Goal: Information Seeking & Learning: Learn about a topic

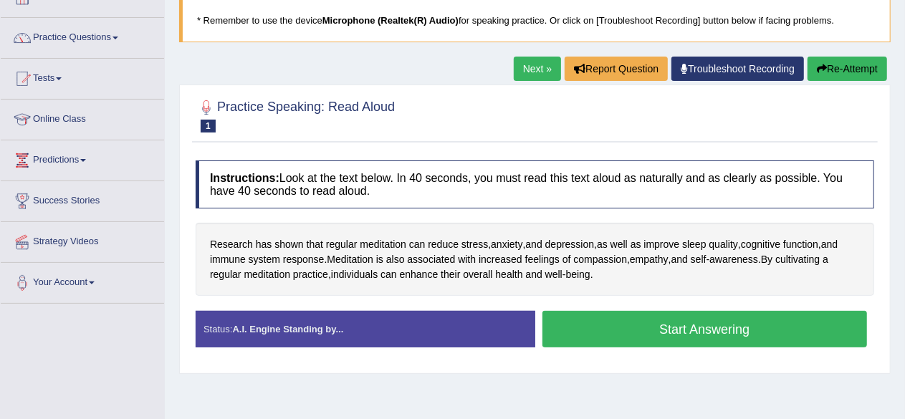
scroll to position [143, 0]
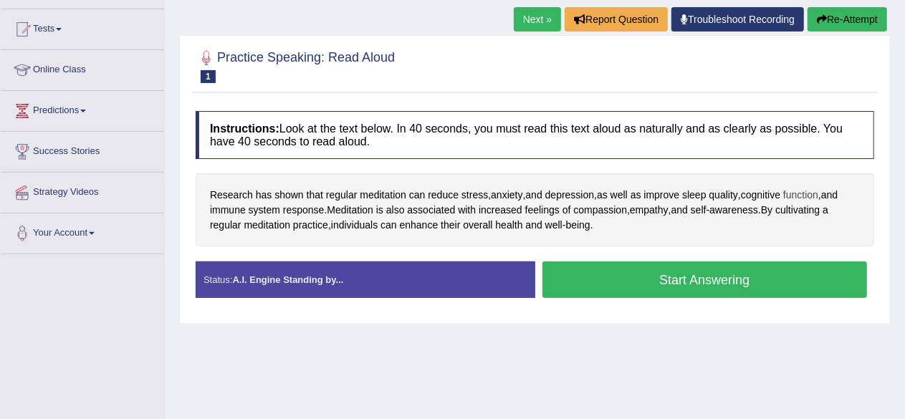
click at [810, 190] on span "function" at bounding box center [800, 195] width 35 height 15
click at [810, 190] on body "Toggle navigation Home Practice Questions Speaking Practice Read Aloud Repeat S…" at bounding box center [452, 66] width 905 height 419
click at [684, 282] on button "Start Answering" at bounding box center [704, 280] width 325 height 37
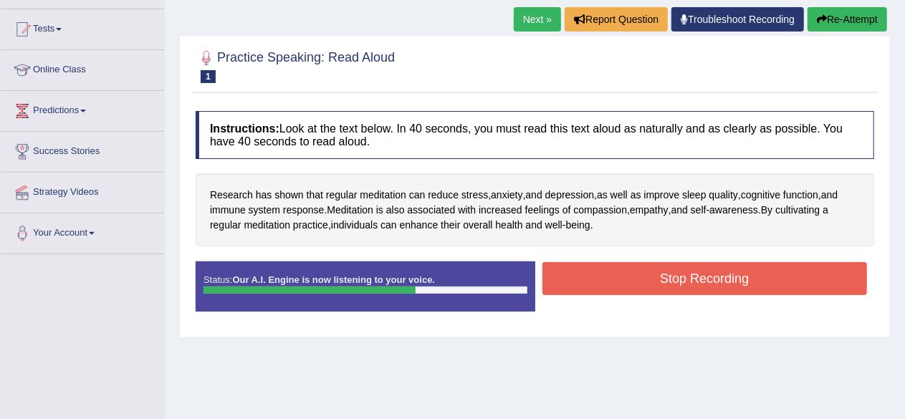
click at [656, 279] on button "Stop Recording" at bounding box center [704, 278] width 325 height 33
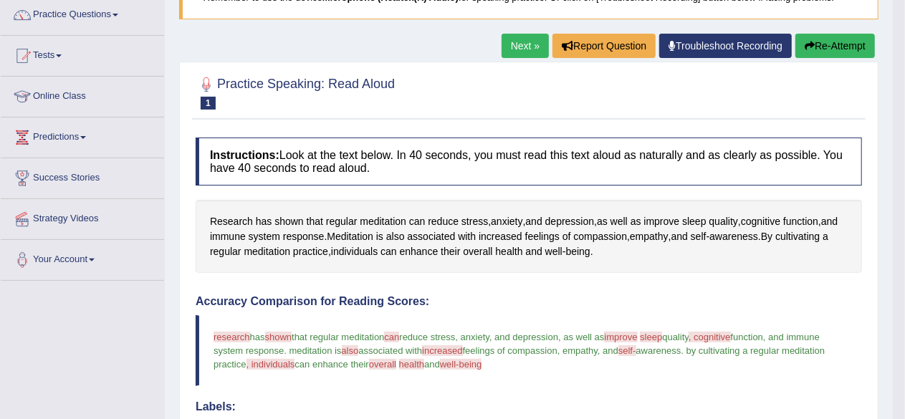
scroll to position [0, 0]
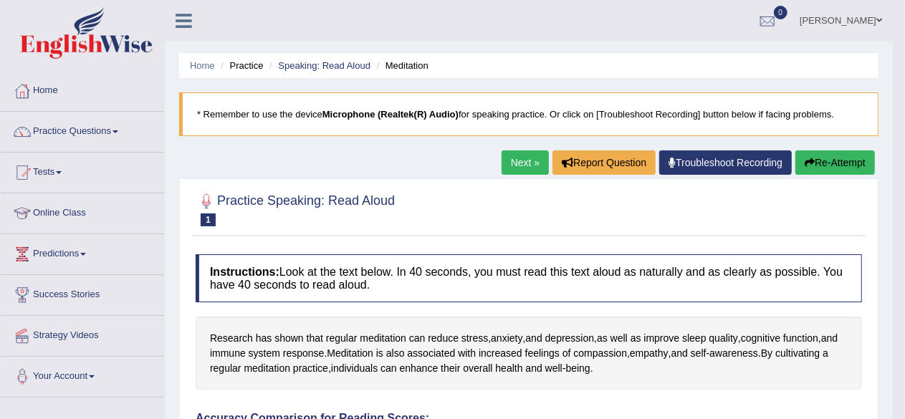
click at [830, 160] on button "Re-Attempt" at bounding box center [835, 162] width 80 height 24
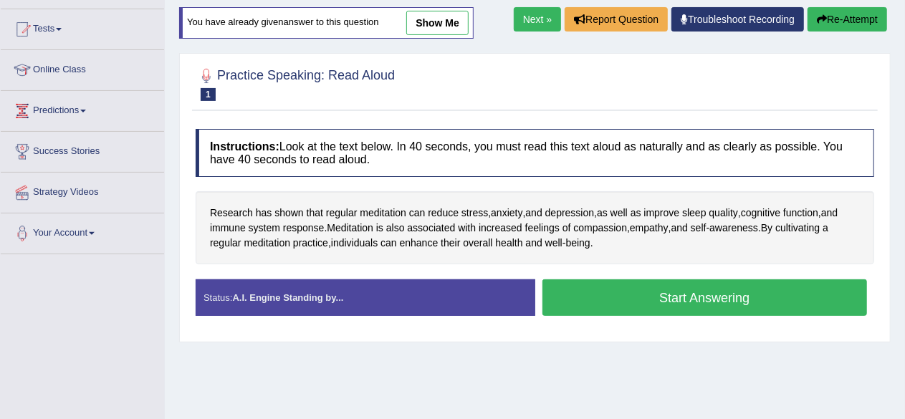
click at [679, 301] on button "Start Answering" at bounding box center [704, 297] width 325 height 37
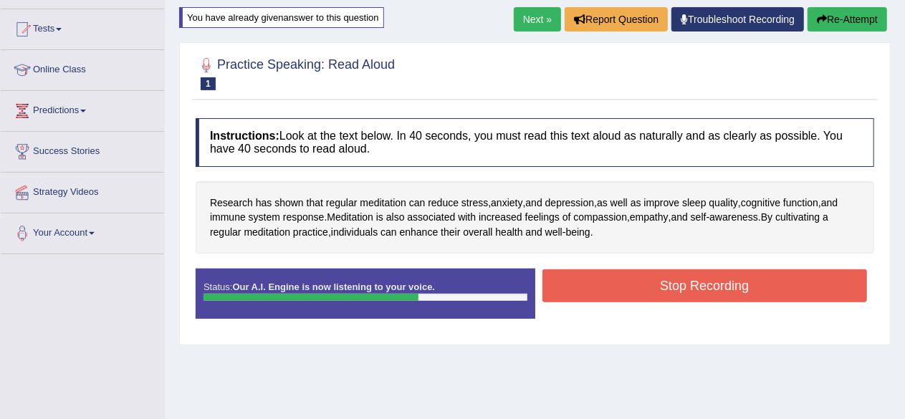
click at [702, 284] on button "Stop Recording" at bounding box center [704, 285] width 325 height 33
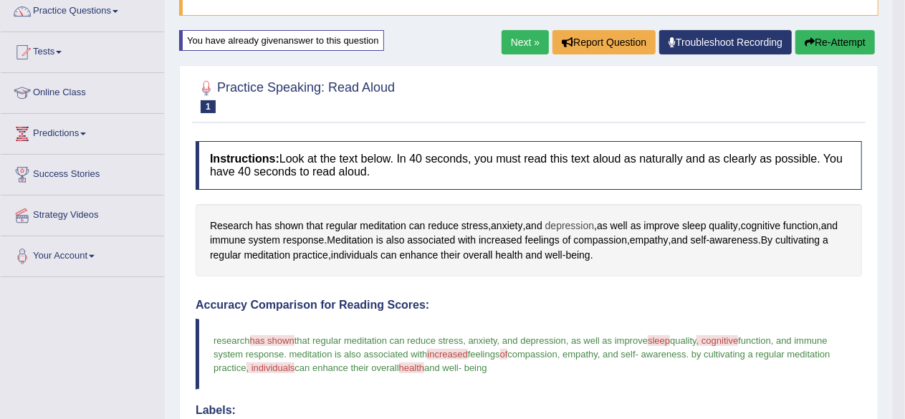
scroll to position [143, 0]
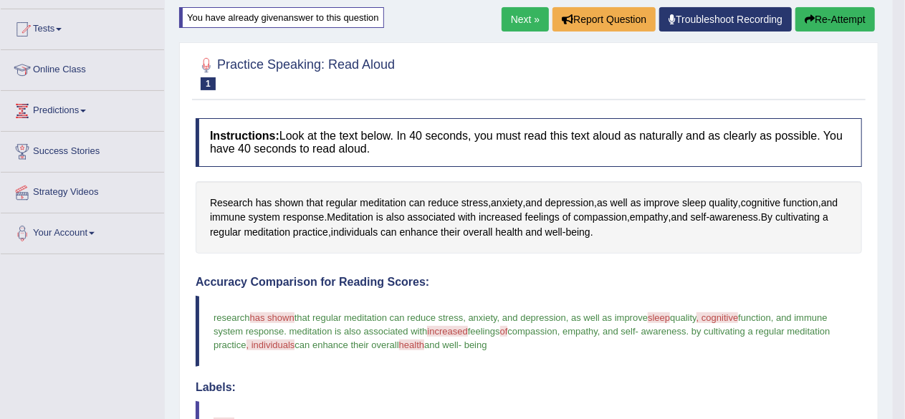
click at [834, 16] on button "Re-Attempt" at bounding box center [835, 19] width 80 height 24
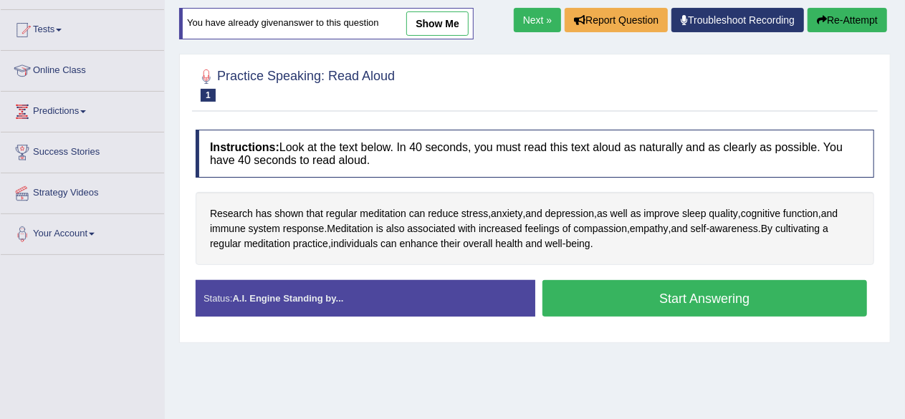
click at [660, 294] on button "Start Answering" at bounding box center [704, 298] width 325 height 37
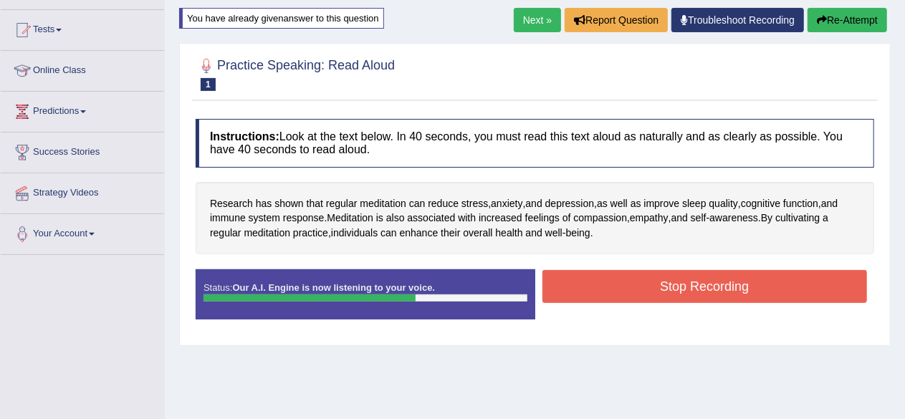
click at [732, 274] on button "Stop Recording" at bounding box center [704, 286] width 325 height 33
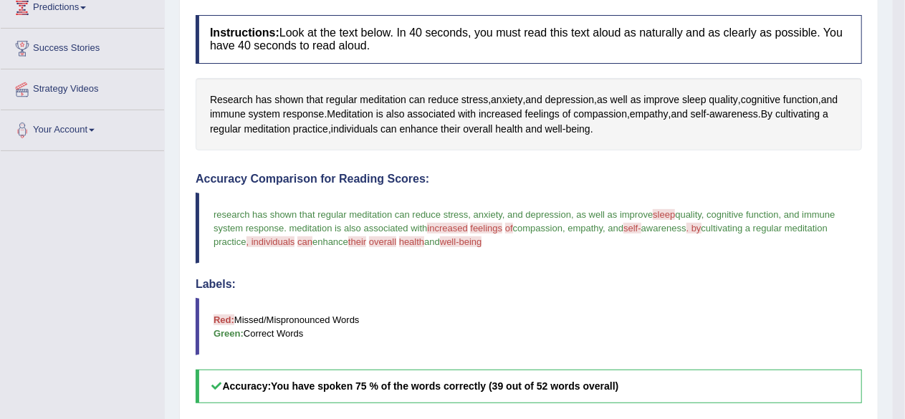
scroll to position [72, 0]
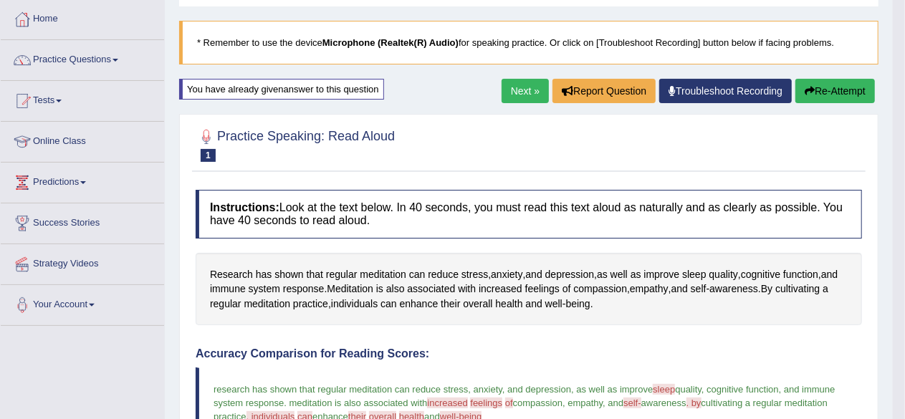
click at [835, 88] on button "Re-Attempt" at bounding box center [835, 91] width 80 height 24
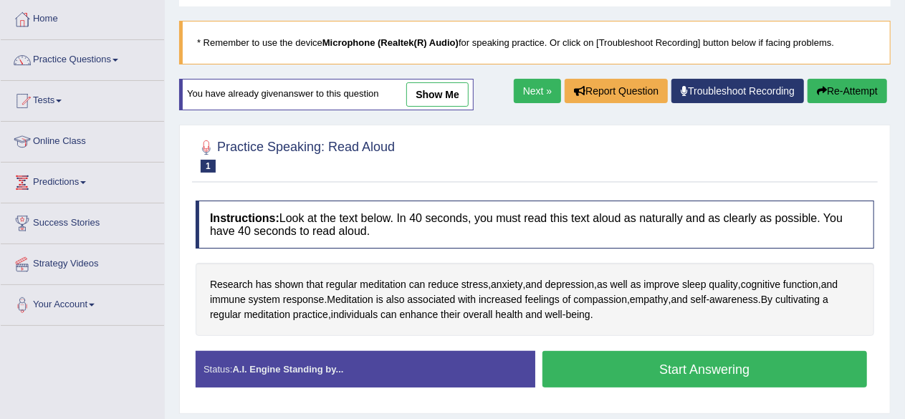
click at [699, 365] on button "Start Answering" at bounding box center [704, 369] width 325 height 37
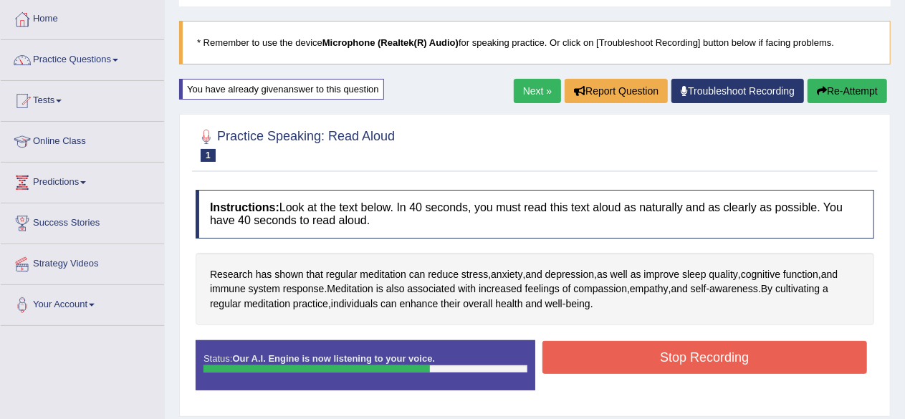
click at [692, 350] on button "Stop Recording" at bounding box center [704, 357] width 325 height 33
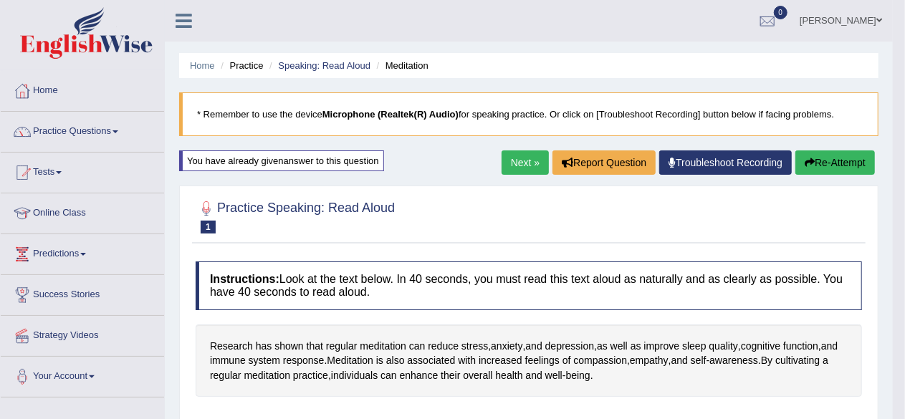
click at [507, 162] on link "Next »" at bounding box center [525, 162] width 47 height 24
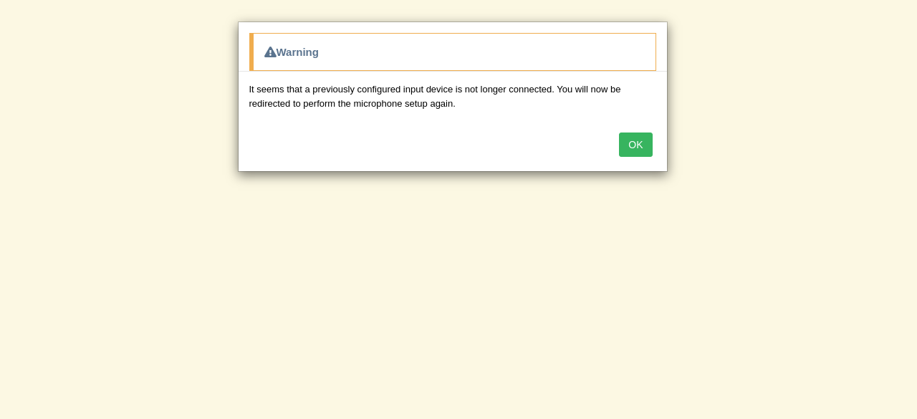
click at [638, 140] on button "OK" at bounding box center [635, 145] width 33 height 24
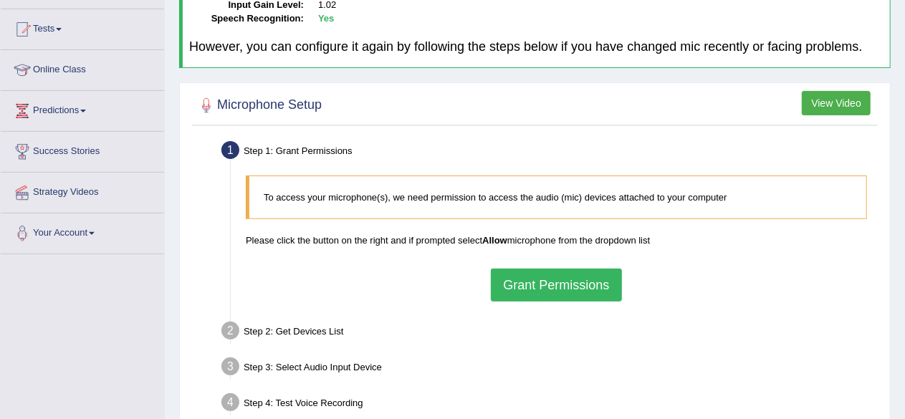
scroll to position [332, 0]
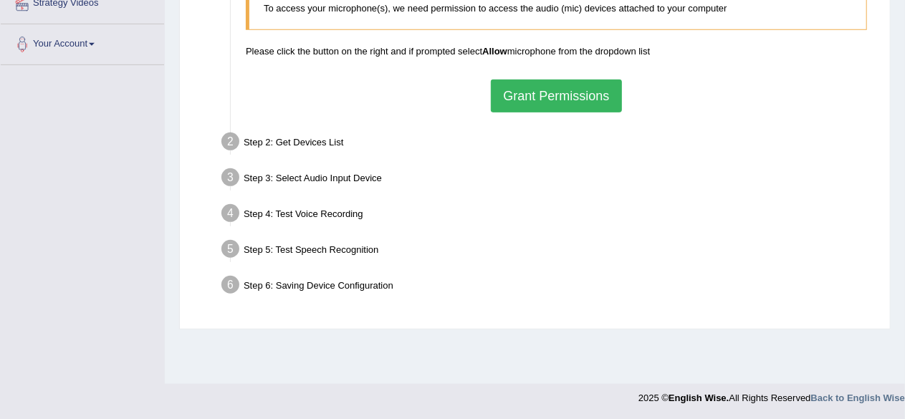
click at [557, 95] on button "Grant Permissions" at bounding box center [556, 96] width 130 height 33
